Goal: Contribute content

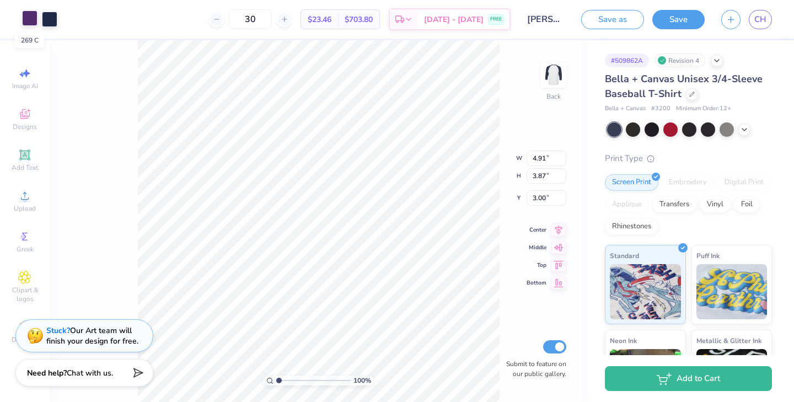
click at [26, 18] on div at bounding box center [29, 17] width 15 height 15
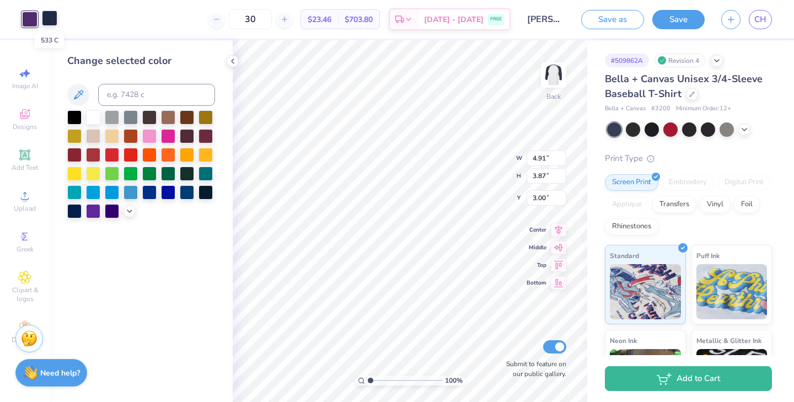
click at [49, 18] on div at bounding box center [49, 17] width 15 height 15
click at [34, 17] on div at bounding box center [29, 17] width 15 height 15
click at [50, 19] on div at bounding box center [49, 17] width 15 height 15
click at [128, 212] on icon at bounding box center [129, 210] width 9 height 9
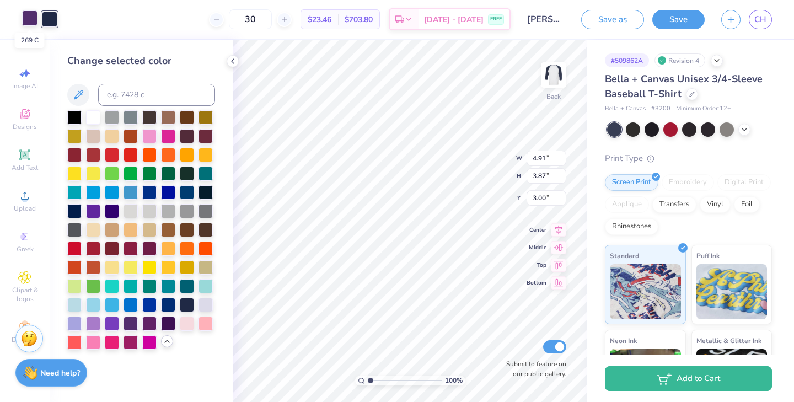
click at [31, 17] on div at bounding box center [29, 17] width 15 height 15
click at [187, 302] on div at bounding box center [187, 304] width 14 height 14
click at [166, 325] on div at bounding box center [168, 322] width 14 height 14
click at [233, 63] on polyline at bounding box center [232, 61] width 2 height 4
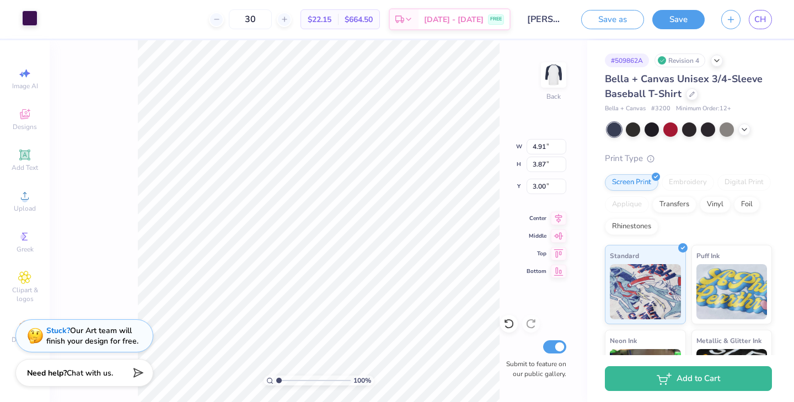
click at [30, 17] on div at bounding box center [29, 17] width 15 height 15
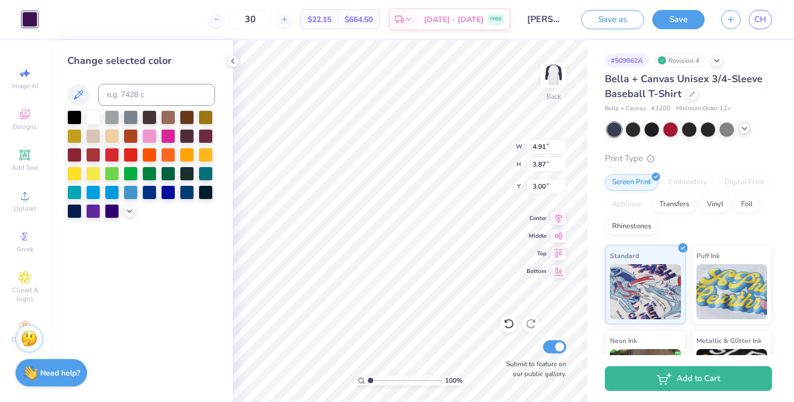
click at [747, 130] on icon at bounding box center [744, 128] width 9 height 9
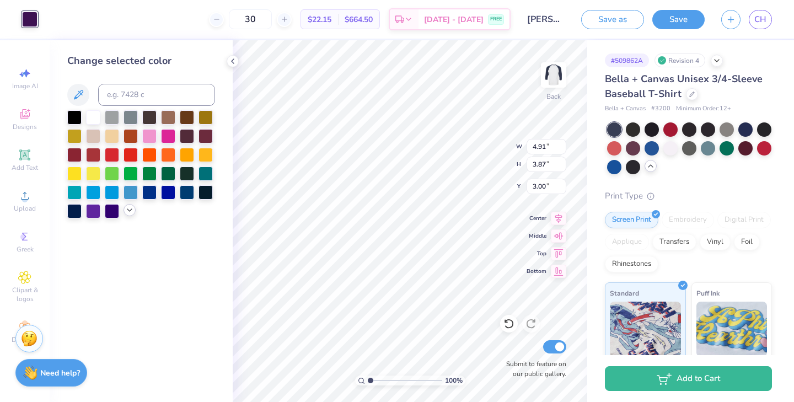
click at [126, 213] on icon at bounding box center [129, 210] width 9 height 9
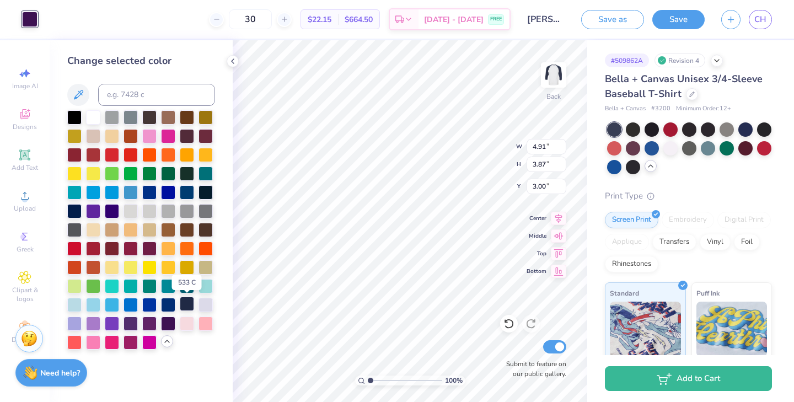
click at [188, 306] on div at bounding box center [187, 304] width 14 height 14
click at [230, 61] on icon at bounding box center [232, 61] width 9 height 9
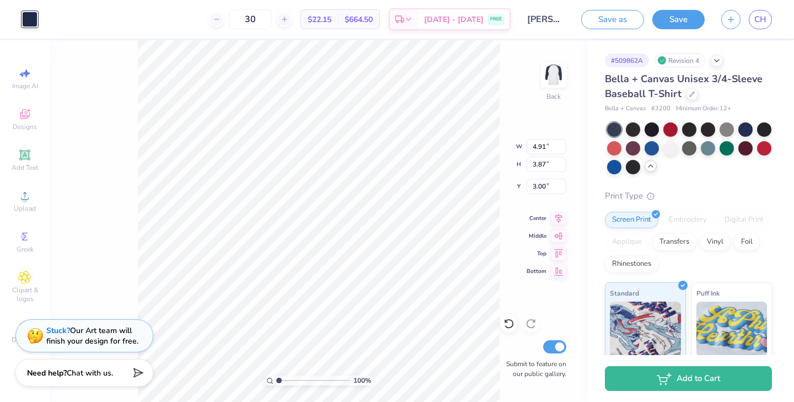
click at [114, 84] on div "100 % Back W 4.91 4.91 " H 3.87 3.87 " Y 3.00 3.00 " Center Middle Top Bottom S…" at bounding box center [318, 221] width 537 height 362
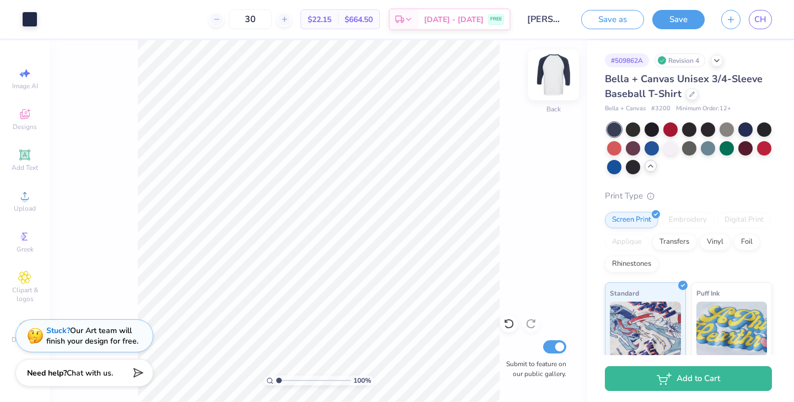
click at [559, 66] on img at bounding box center [553, 75] width 44 height 44
click at [559, 66] on img at bounding box center [553, 75] width 22 height 22
click at [664, 17] on button "Save" at bounding box center [678, 17] width 52 height 19
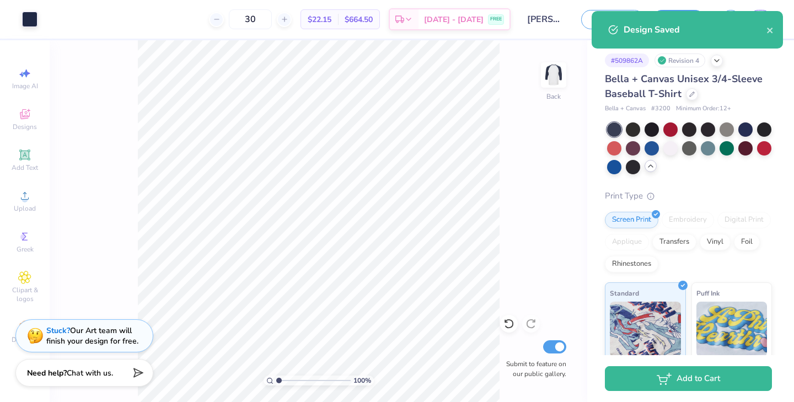
click at [775, 33] on div "Design Saved" at bounding box center [686, 29] width 191 height 37
click at [768, 35] on button "close" at bounding box center [770, 29] width 8 height 13
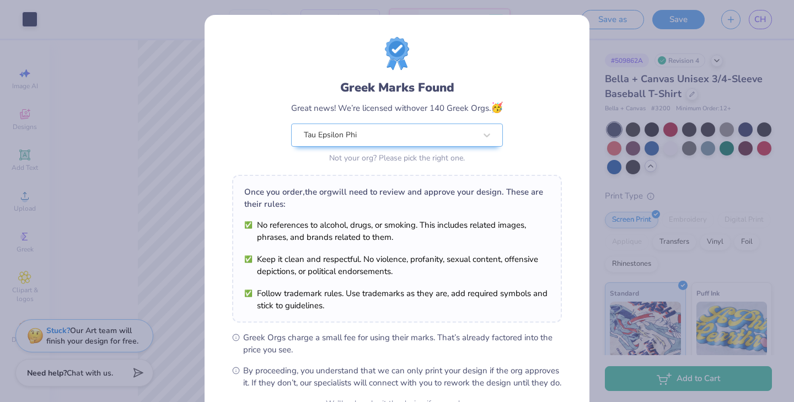
scroll to position [114, 0]
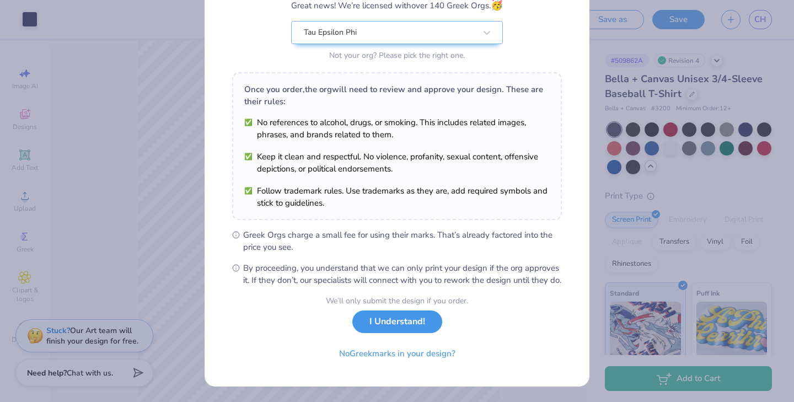
click at [408, 325] on button "I Understand!" at bounding box center [397, 321] width 90 height 23
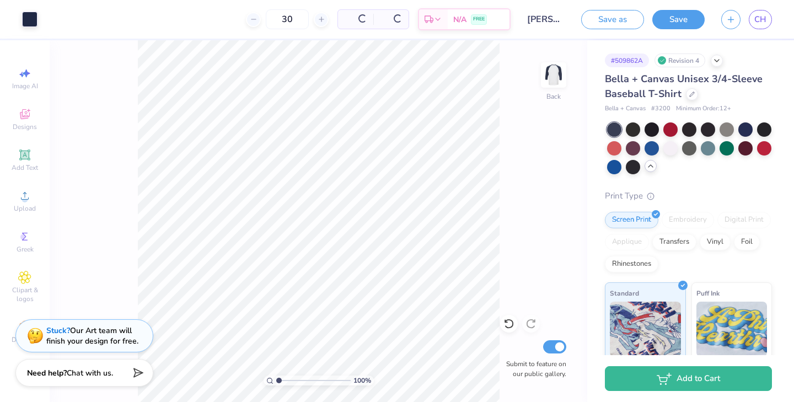
scroll to position [0, 0]
click at [764, 22] on span "CH" at bounding box center [760, 19] width 12 height 13
